Goal: Use online tool/utility: Utilize a website feature to perform a specific function

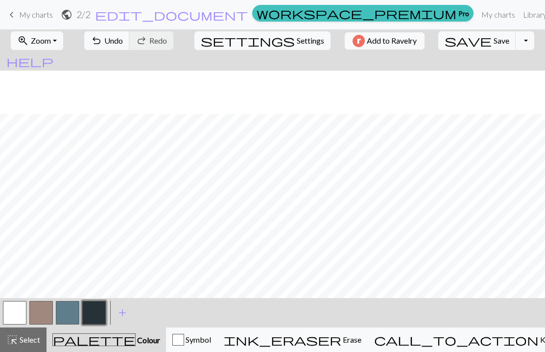
scroll to position [43, 0]
click at [39, 317] on button "button" at bounding box center [41, 313] width 24 height 24
click at [14, 309] on button "button" at bounding box center [15, 313] width 24 height 24
click at [63, 315] on button "button" at bounding box center [68, 313] width 24 height 24
click at [67, 312] on button "button" at bounding box center [68, 313] width 24 height 24
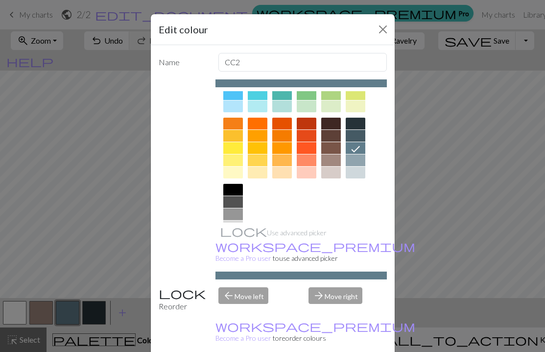
scroll to position [115, 0]
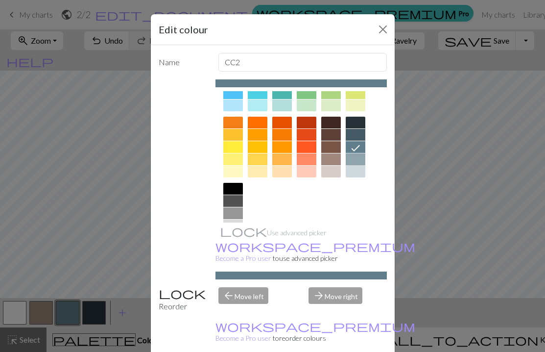
click at [358, 157] on div at bounding box center [356, 159] width 20 height 12
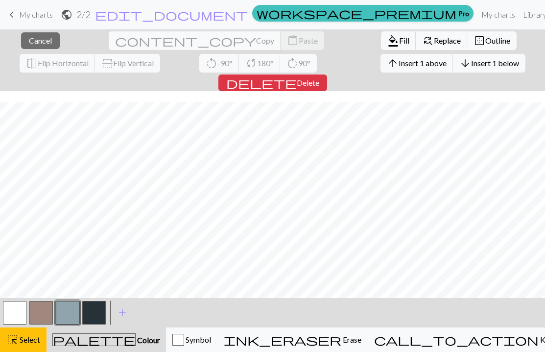
scroll to position [65, 0]
click at [399, 65] on span "Insert 1 above" at bounding box center [423, 62] width 48 height 9
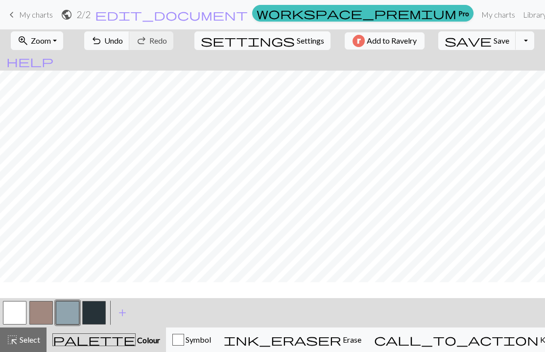
scroll to position [53, 0]
click at [95, 315] on button "button" at bounding box center [94, 313] width 24 height 24
click at [13, 314] on button "button" at bounding box center [15, 313] width 24 height 24
click at [44, 313] on button "button" at bounding box center [41, 313] width 24 height 24
click at [85, 312] on button "button" at bounding box center [94, 313] width 24 height 24
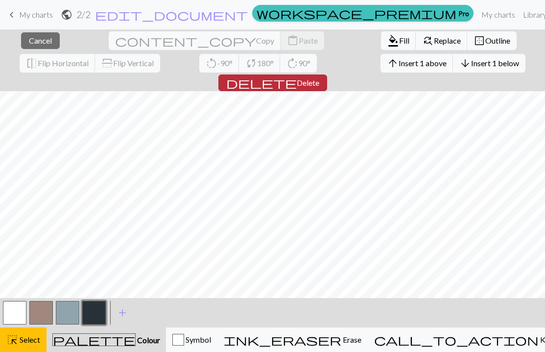
click at [297, 76] on span "delete" at bounding box center [261, 83] width 71 height 14
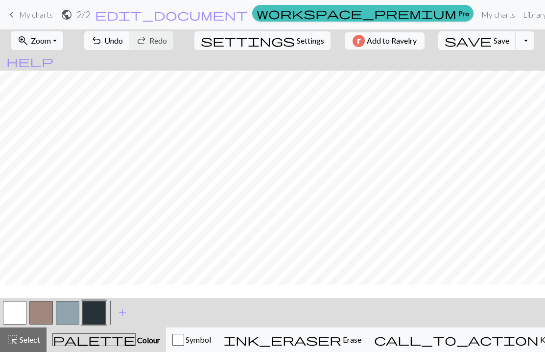
scroll to position [43, 0]
click at [15, 314] on button "button" at bounding box center [15, 313] width 24 height 24
click at [67, 313] on button "button" at bounding box center [68, 313] width 24 height 24
click at [16, 309] on button "button" at bounding box center [15, 313] width 24 height 24
click at [98, 310] on button "button" at bounding box center [94, 313] width 24 height 24
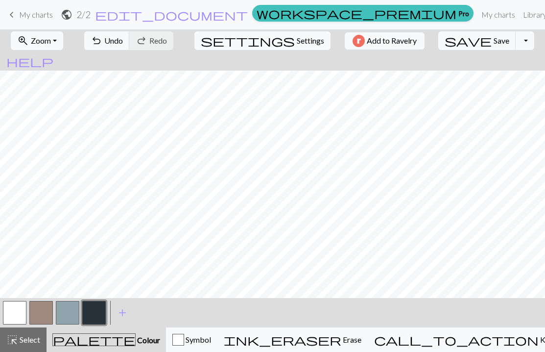
click at [42, 312] on button "button" at bounding box center [41, 313] width 24 height 24
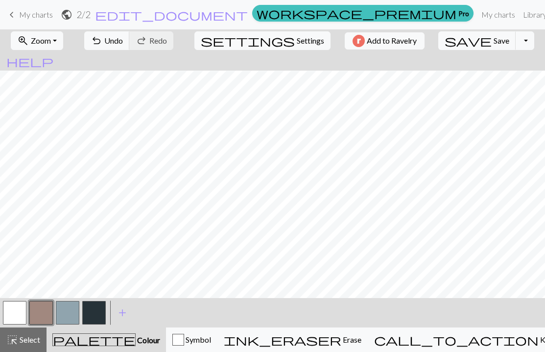
click at [94, 309] on button "button" at bounding box center [94, 313] width 24 height 24
click at [39, 311] on button "button" at bounding box center [41, 313] width 24 height 24
click at [95, 309] on button "button" at bounding box center [94, 313] width 24 height 24
click at [39, 315] on button "button" at bounding box center [41, 313] width 24 height 24
click at [93, 315] on button "button" at bounding box center [94, 313] width 24 height 24
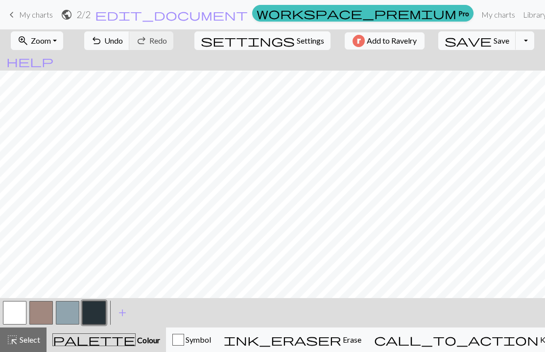
click at [45, 312] on button "button" at bounding box center [41, 313] width 24 height 24
click at [19, 312] on button "button" at bounding box center [15, 313] width 24 height 24
click at [63, 314] on button "button" at bounding box center [68, 313] width 24 height 24
click at [98, 317] on button "button" at bounding box center [94, 313] width 24 height 24
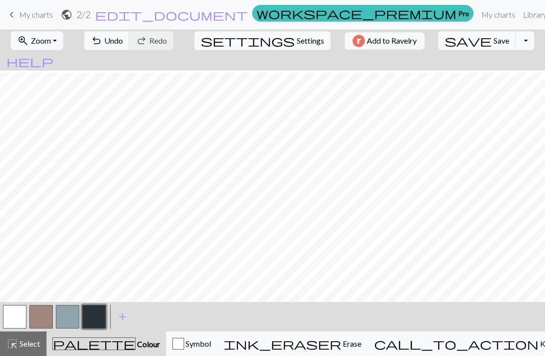
scroll to position [2, 0]
click at [46, 315] on button "button" at bounding box center [41, 317] width 24 height 24
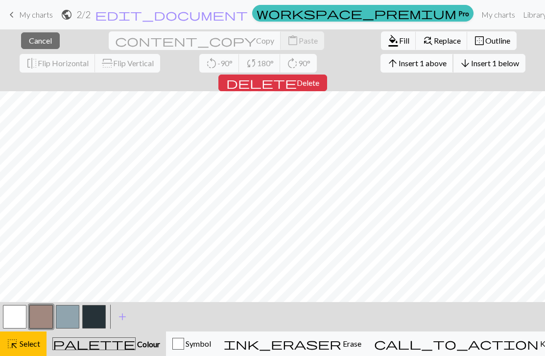
click at [399, 65] on span "Insert 1 above" at bounding box center [423, 62] width 48 height 9
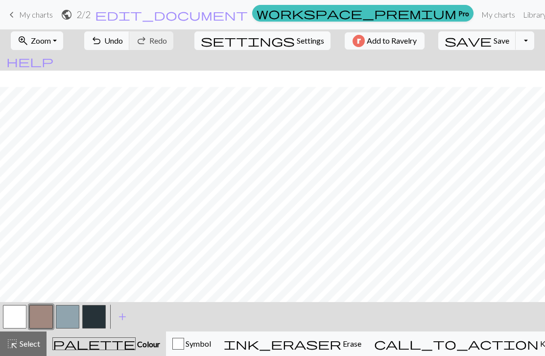
scroll to position [16, 0]
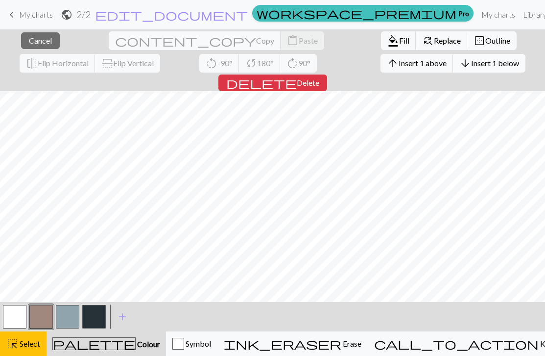
click at [471, 65] on span "Insert 1 below" at bounding box center [495, 62] width 48 height 9
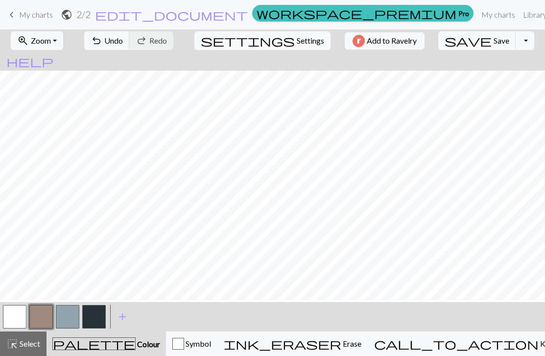
scroll to position [4, 0]
click at [44, 320] on button "button" at bounding box center [41, 317] width 24 height 24
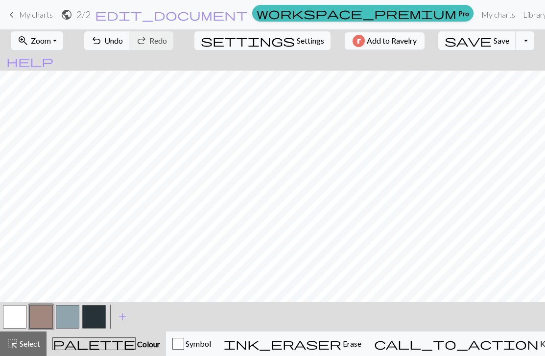
click at [7, 312] on button "button" at bounding box center [15, 317] width 24 height 24
click at [41, 314] on button "button" at bounding box center [41, 317] width 24 height 24
click at [95, 312] on button "button" at bounding box center [94, 317] width 24 height 24
click at [123, 42] on span "Undo" at bounding box center [113, 40] width 19 height 9
click at [40, 318] on button "button" at bounding box center [41, 317] width 24 height 24
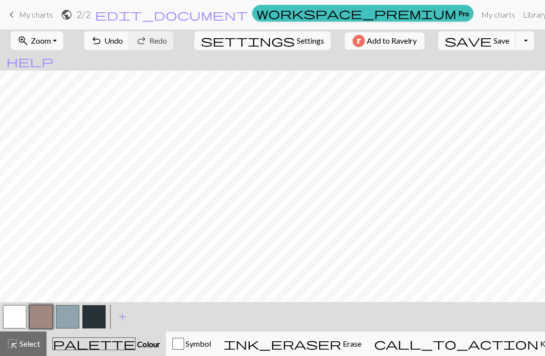
click at [96, 318] on button "button" at bounding box center [94, 317] width 24 height 24
click at [37, 312] on button "button" at bounding box center [41, 317] width 24 height 24
click at [94, 316] on button "button" at bounding box center [94, 317] width 24 height 24
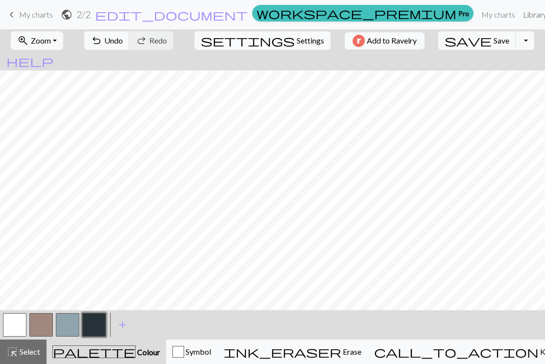
scroll to position [0, 0]
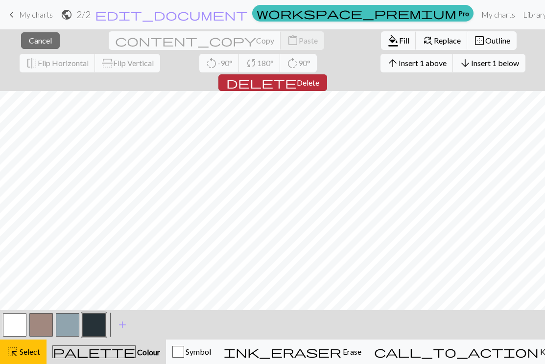
click at [319, 78] on span "Delete" at bounding box center [308, 82] width 23 height 9
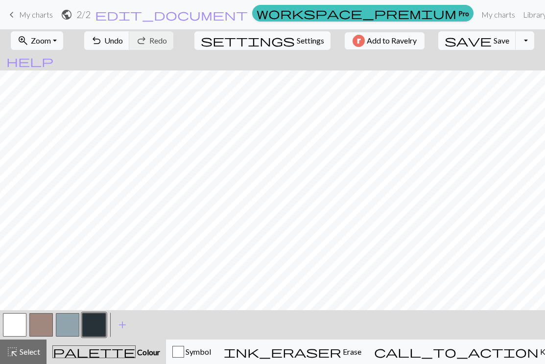
click at [67, 328] on button "button" at bounding box center [68, 326] width 24 height 24
click at [13, 330] on button "button" at bounding box center [15, 326] width 24 height 24
click at [72, 334] on button "button" at bounding box center [68, 326] width 24 height 24
click at [73, 326] on button "button" at bounding box center [68, 326] width 24 height 24
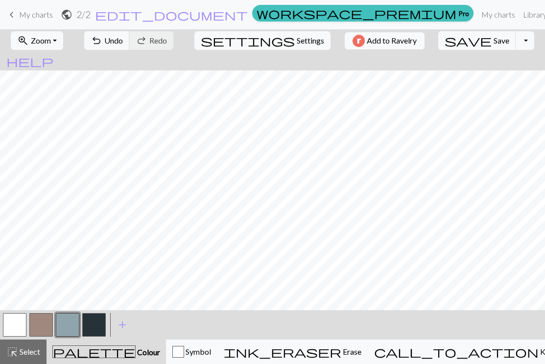
click at [19, 316] on button "button" at bounding box center [15, 326] width 24 height 24
click at [494, 41] on span "Save" at bounding box center [502, 40] width 16 height 9
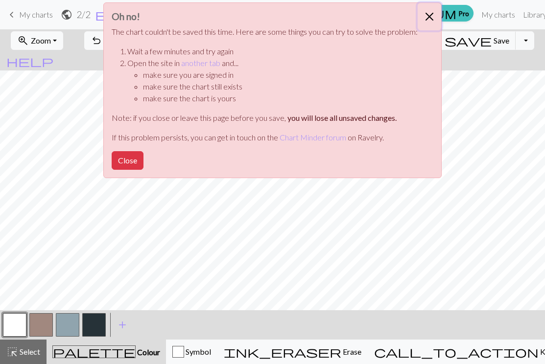
click at [427, 19] on button "Close" at bounding box center [430, 16] width 24 height 27
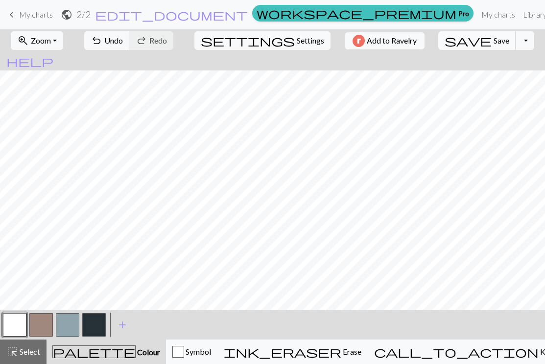
click at [458, 41] on button "save Save Save" at bounding box center [477, 40] width 78 height 19
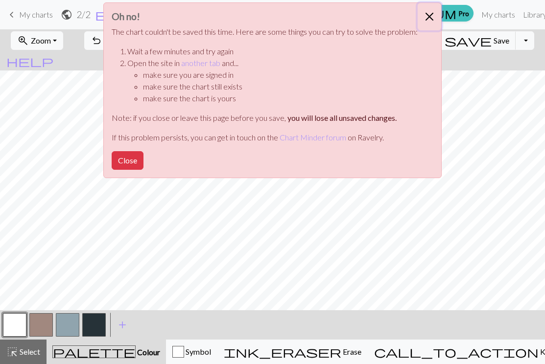
click at [426, 15] on button "Close" at bounding box center [430, 16] width 24 height 27
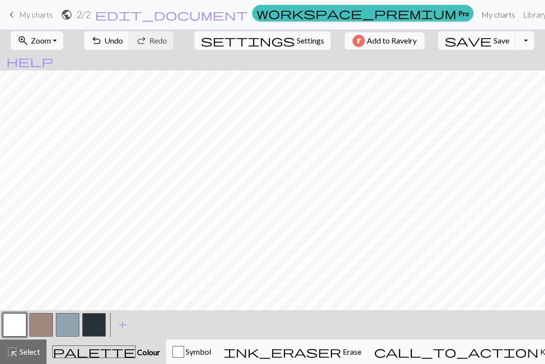
click at [478, 13] on link "My charts" at bounding box center [499, 15] width 42 height 20
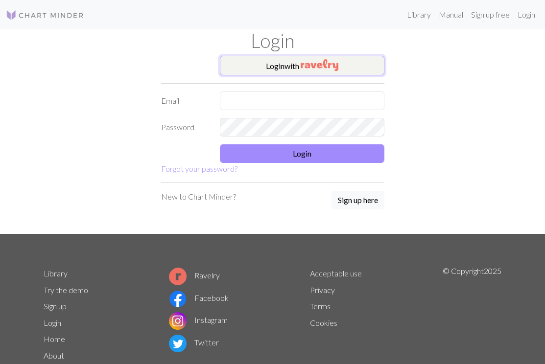
click at [343, 64] on button "Login with" at bounding box center [302, 66] width 165 height 20
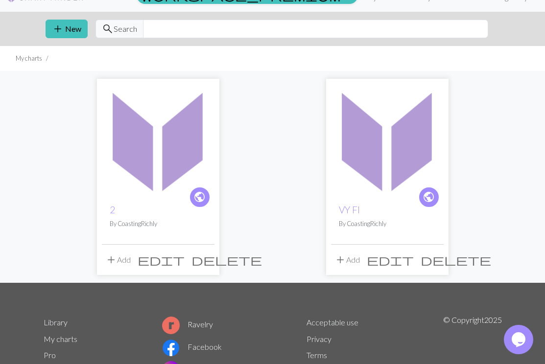
scroll to position [22, 0]
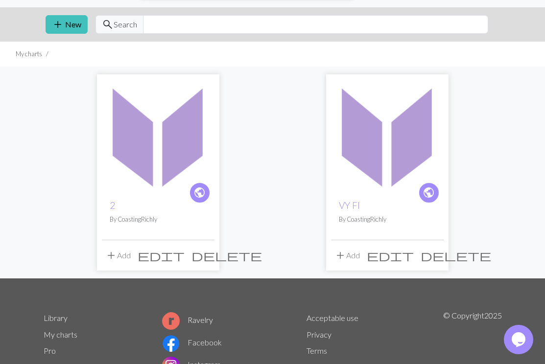
click at [159, 154] on img at bounding box center [158, 135] width 113 height 113
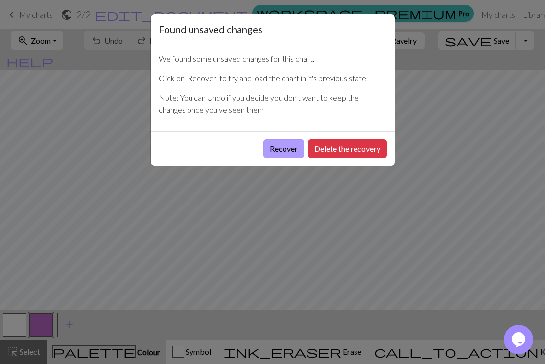
click at [281, 150] on button "Recover" at bounding box center [284, 149] width 41 height 19
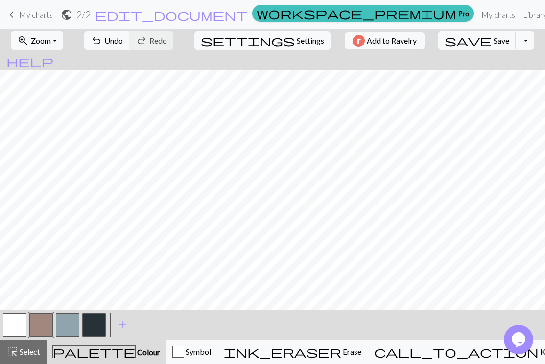
click at [16, 323] on button "button" at bounding box center [15, 326] width 24 height 24
click at [98, 320] on button "button" at bounding box center [94, 326] width 24 height 24
click at [37, 319] on button "button" at bounding box center [41, 326] width 24 height 24
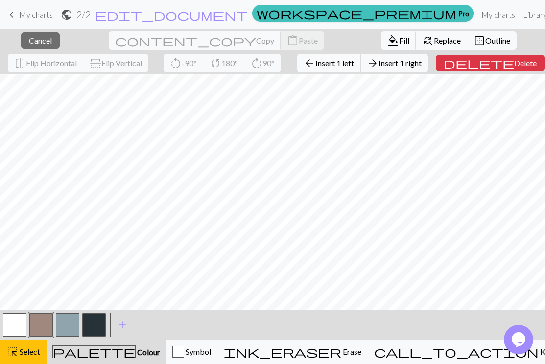
click at [320, 61] on span "Insert 1 left" at bounding box center [334, 62] width 39 height 9
click at [315, 63] on span "Insert 1 left" at bounding box center [334, 62] width 39 height 9
click at [331, 65] on span "Insert 1 left" at bounding box center [334, 62] width 39 height 9
click at [315, 61] on span "Insert 1 left" at bounding box center [334, 62] width 39 height 9
click at [320, 64] on span "Insert 1 left" at bounding box center [334, 62] width 39 height 9
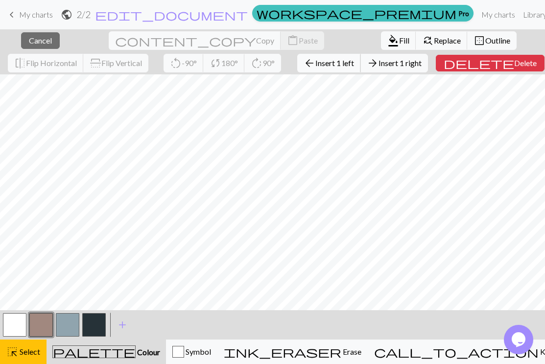
click at [315, 62] on span "Insert 1 left" at bounding box center [334, 62] width 39 height 9
click at [315, 67] on span "Insert 1 left" at bounding box center [334, 62] width 39 height 9
click at [322, 64] on span "Insert 1 left" at bounding box center [334, 62] width 39 height 9
click at [486, 66] on span "delete" at bounding box center [479, 63] width 71 height 14
click at [514, 65] on span "Delete" at bounding box center [525, 62] width 23 height 9
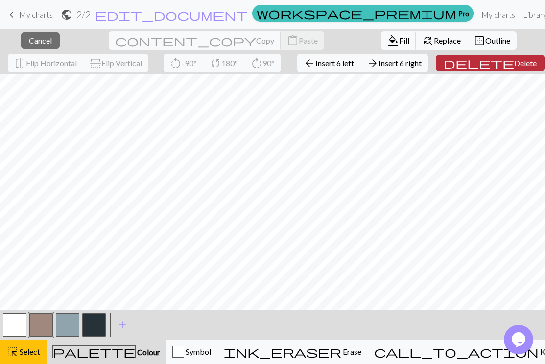
click at [514, 63] on span "Delete" at bounding box center [525, 62] width 23 height 9
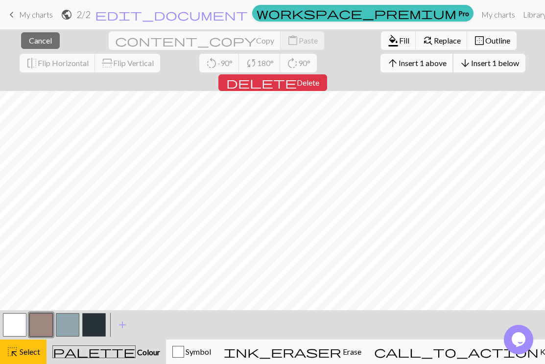
click at [399, 62] on span "Insert 1 above" at bounding box center [423, 62] width 48 height 9
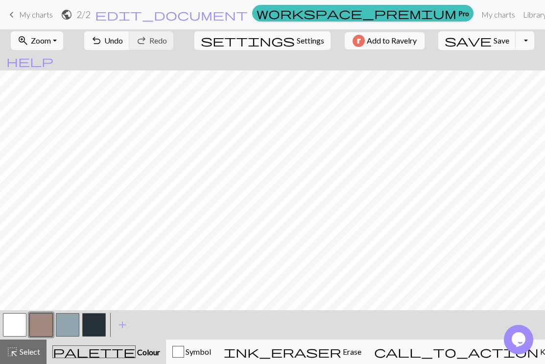
click at [62, 327] on button "button" at bounding box center [68, 326] width 24 height 24
click at [98, 328] on button "button" at bounding box center [94, 326] width 24 height 24
click at [465, 47] on button "save Save Save" at bounding box center [477, 40] width 78 height 19
